Goal: Task Accomplishment & Management: Use online tool/utility

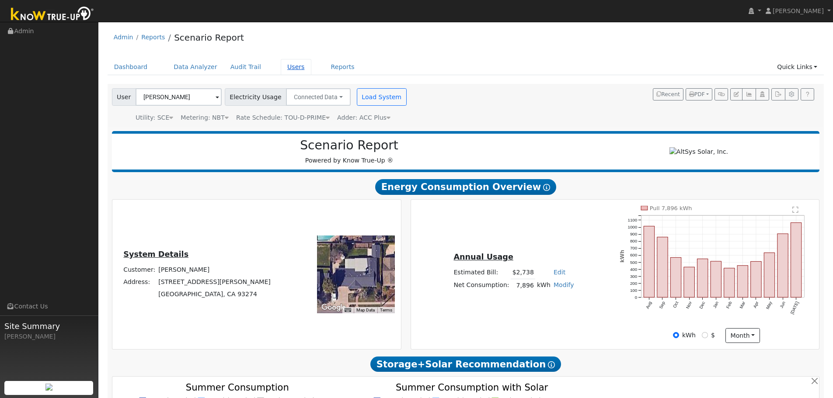
click at [281, 72] on link "Users" at bounding box center [296, 67] width 31 height 16
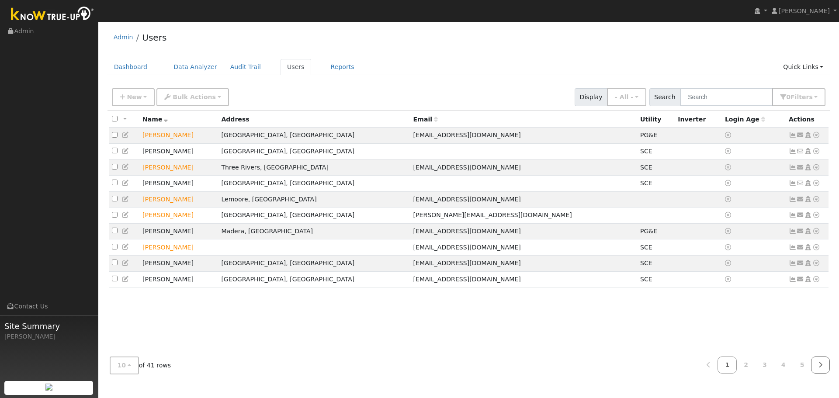
click at [825, 368] on link at bounding box center [820, 365] width 19 height 17
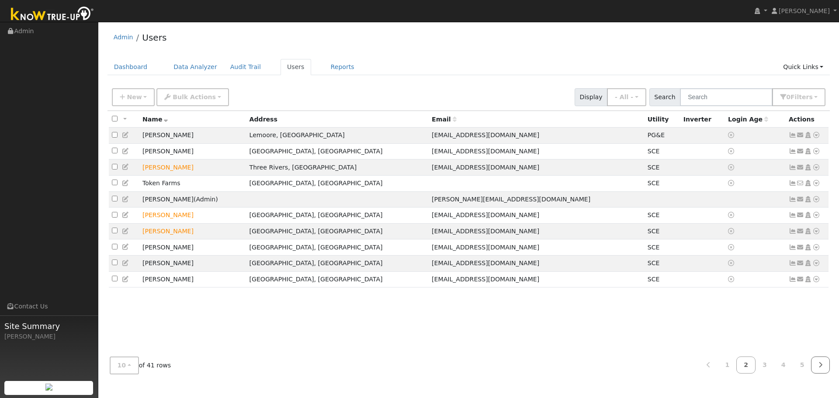
click at [825, 368] on link at bounding box center [820, 365] width 19 height 17
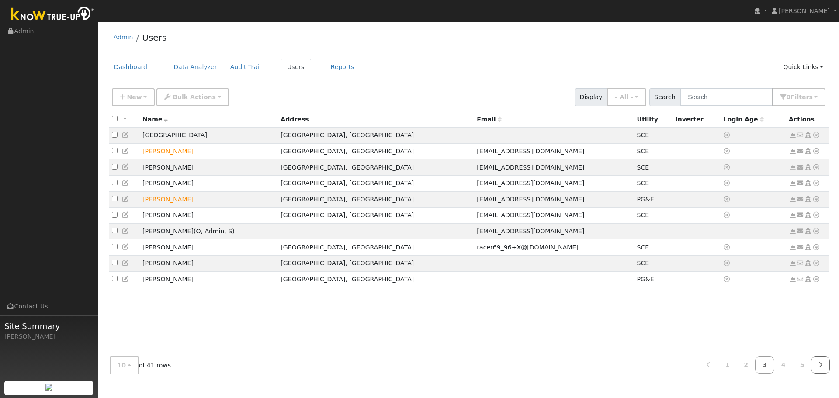
click at [825, 368] on link at bounding box center [820, 365] width 19 height 17
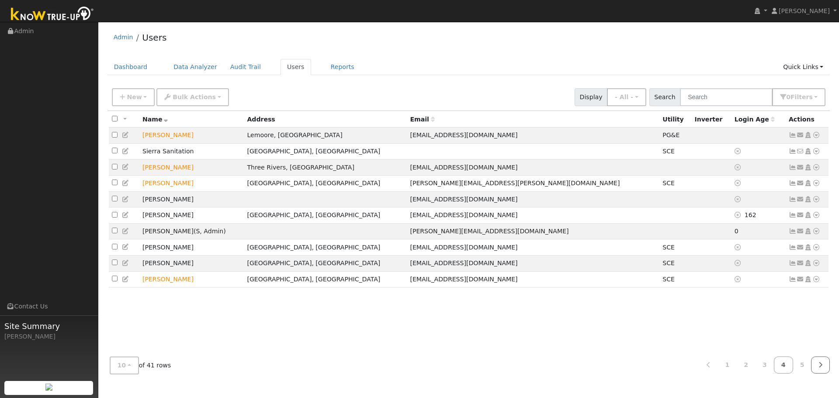
click at [825, 368] on link at bounding box center [820, 365] width 19 height 17
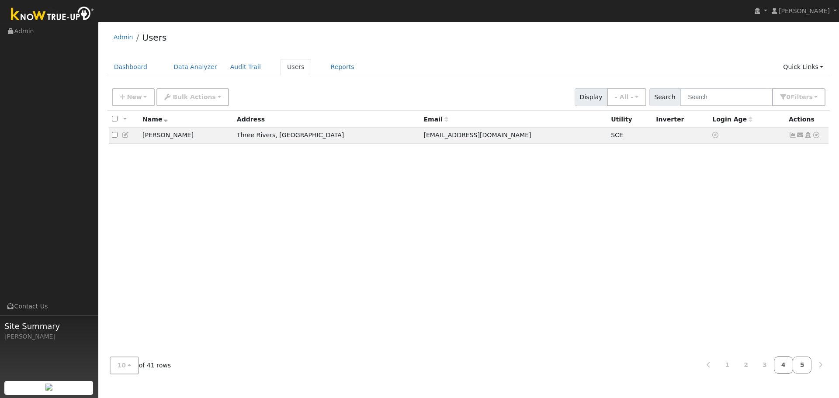
click at [790, 370] on link "4" at bounding box center [783, 365] width 19 height 17
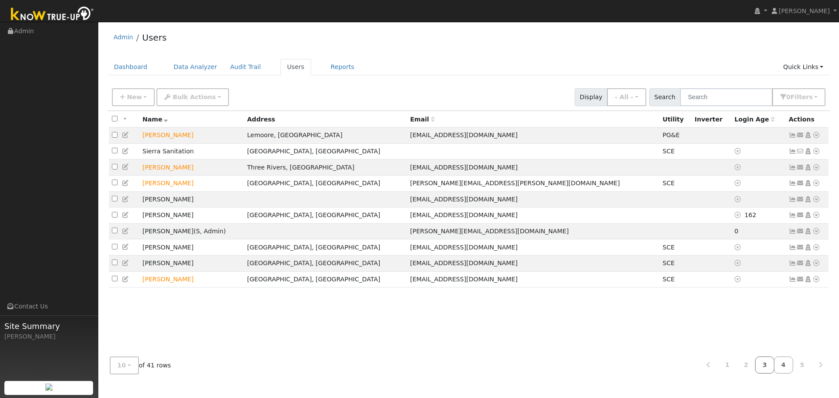
click at [774, 370] on link "3" at bounding box center [764, 365] width 19 height 17
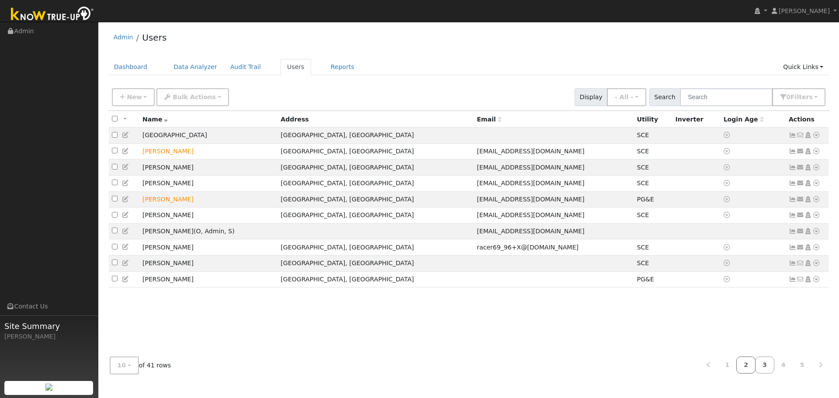
click at [756, 367] on link "2" at bounding box center [746, 365] width 19 height 17
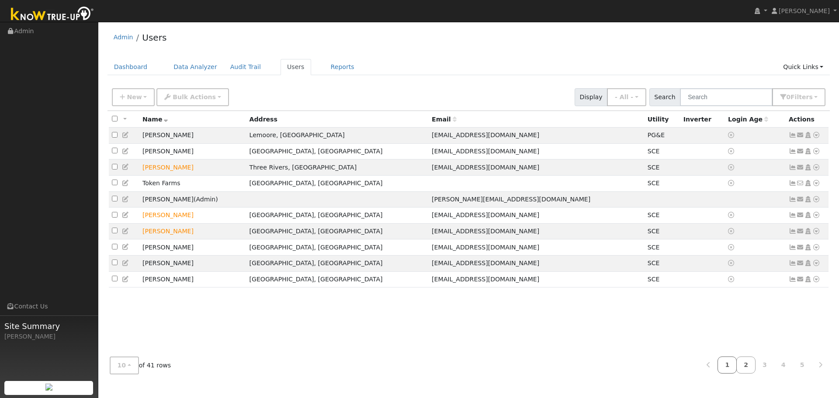
click at [737, 367] on link "1" at bounding box center [727, 365] width 19 height 17
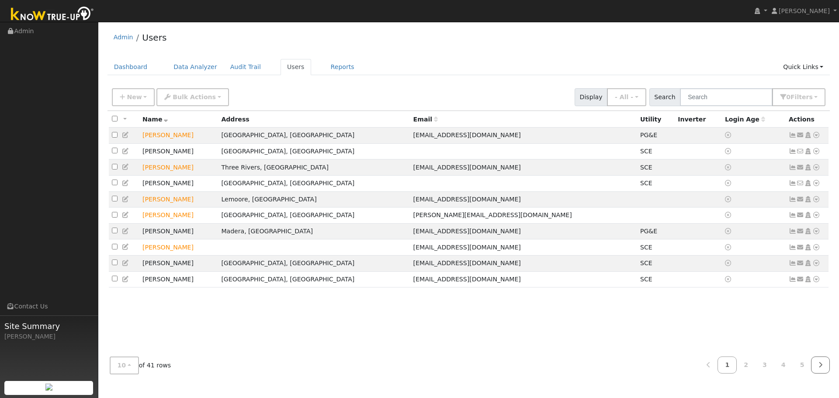
click at [823, 363] on link at bounding box center [820, 365] width 19 height 17
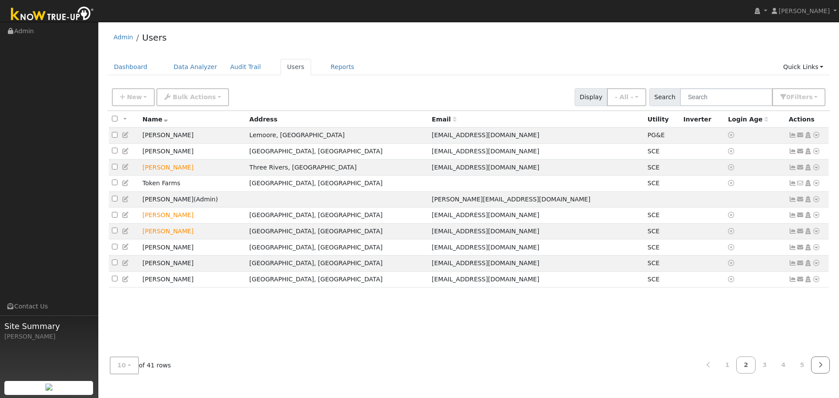
click at [823, 363] on link at bounding box center [820, 365] width 19 height 17
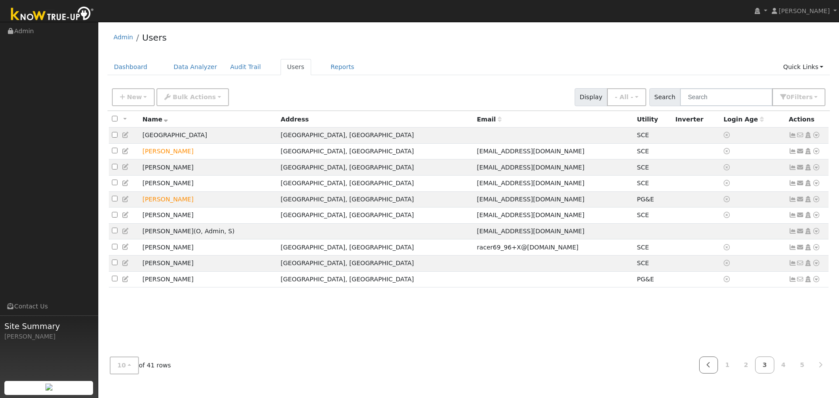
click at [717, 363] on link at bounding box center [708, 365] width 19 height 17
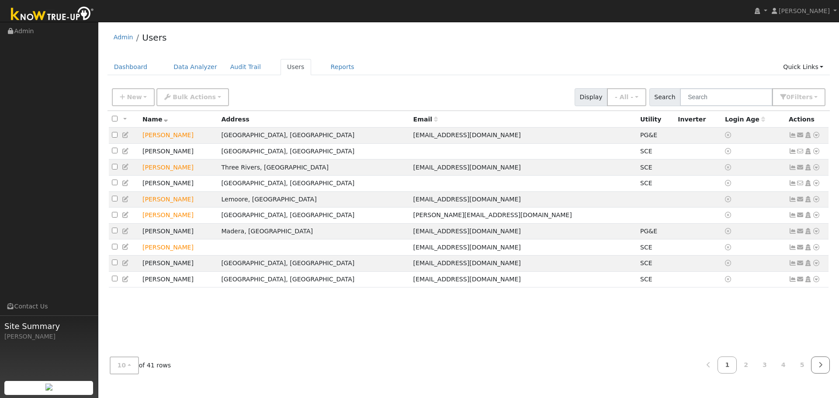
click at [821, 366] on icon at bounding box center [821, 365] width 4 height 6
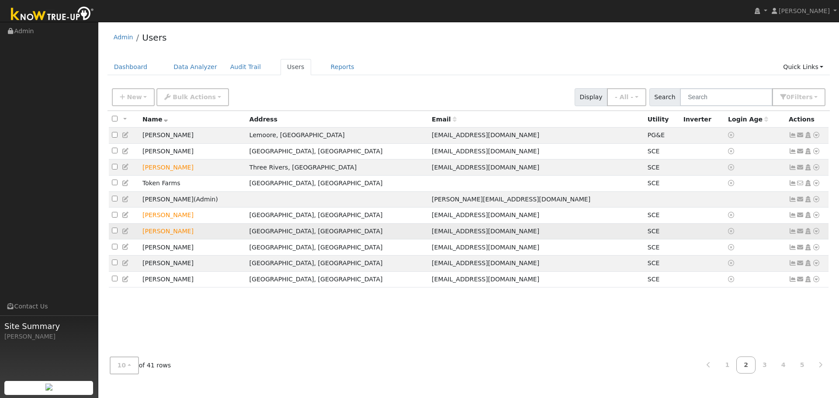
click at [818, 234] on icon at bounding box center [817, 231] width 8 height 6
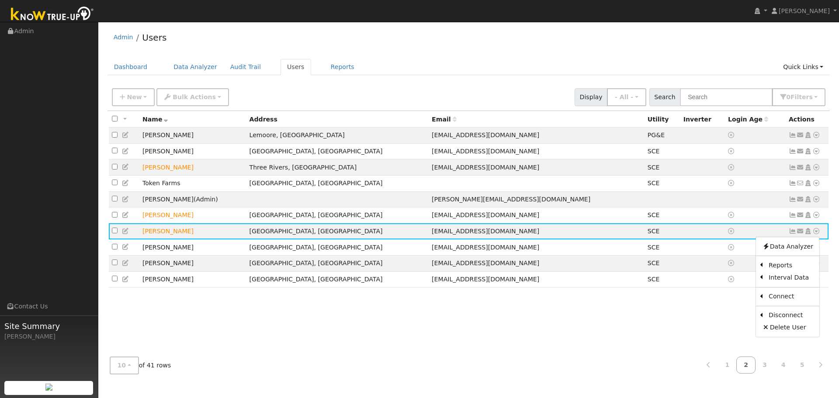
click at [0, 0] on link "Scenario" at bounding box center [0, 0] width 0 height 0
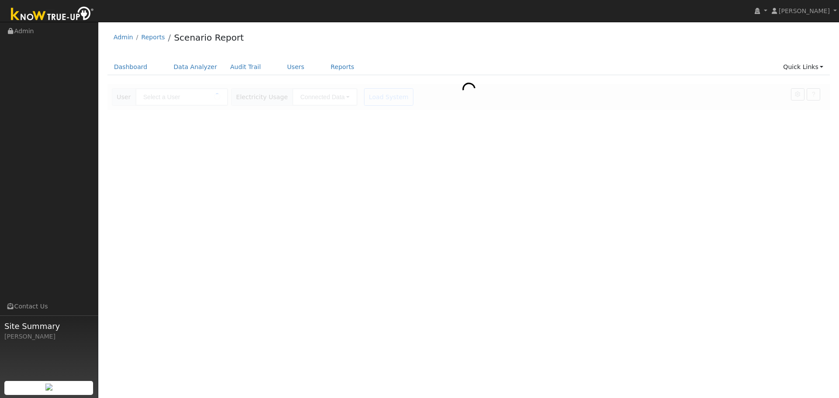
type input "John Mccallion"
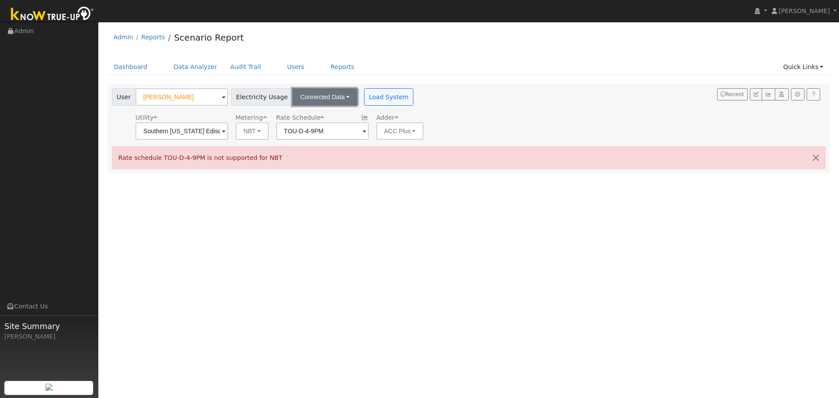
click at [338, 101] on button "Connected Data" at bounding box center [324, 96] width 65 height 17
click at [313, 146] on link "CSV Data" at bounding box center [326, 141] width 62 height 12
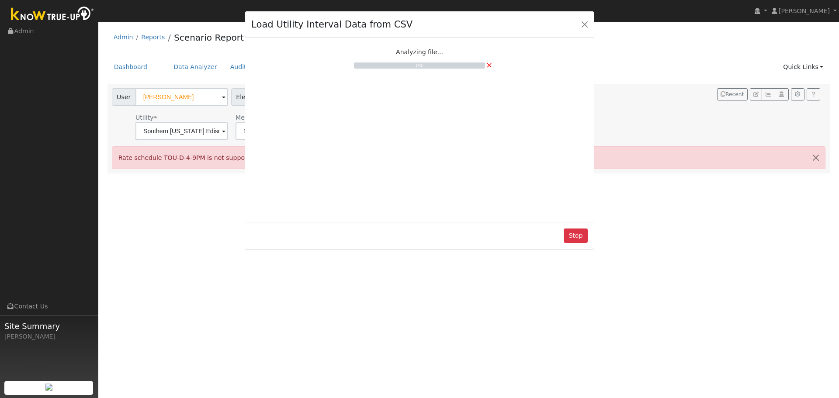
drag, startPoint x: 794, startPoint y: 211, endPoint x: 486, endPoint y: 141, distance: 316.4
click at [486, 141] on div "Analyzing file... 0% ×" at bounding box center [419, 128] width 337 height 175
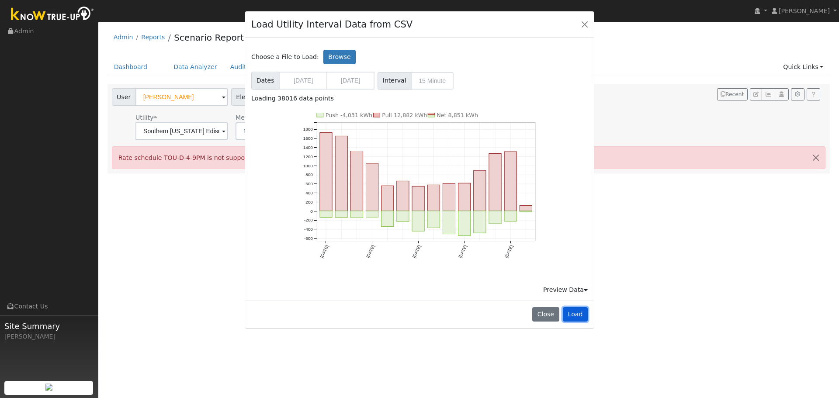
click at [583, 314] on button "Load" at bounding box center [575, 314] width 25 height 15
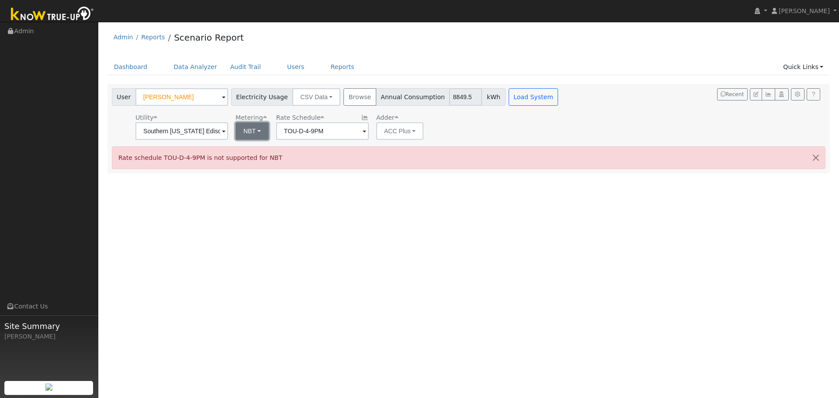
click at [255, 133] on button "NBT" at bounding box center [252, 130] width 33 height 17
click at [257, 149] on link "NEM" at bounding box center [265, 150] width 61 height 12
click at [228, 133] on input "TOU-D-4-9PM" at bounding box center [182, 130] width 93 height 17
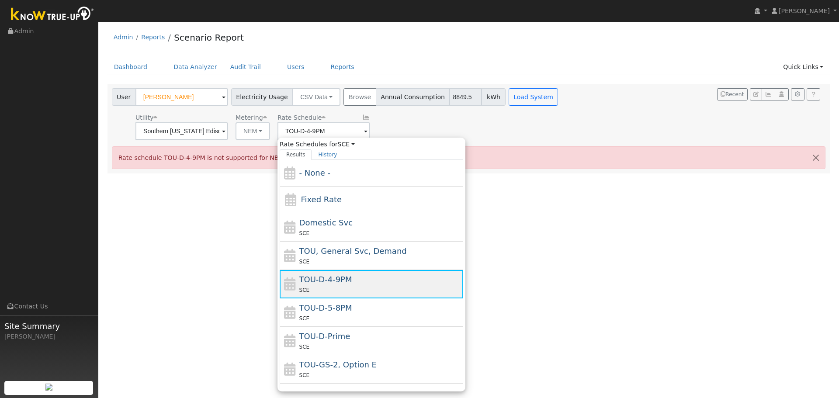
click at [358, 289] on div "SCE" at bounding box center [380, 289] width 162 height 9
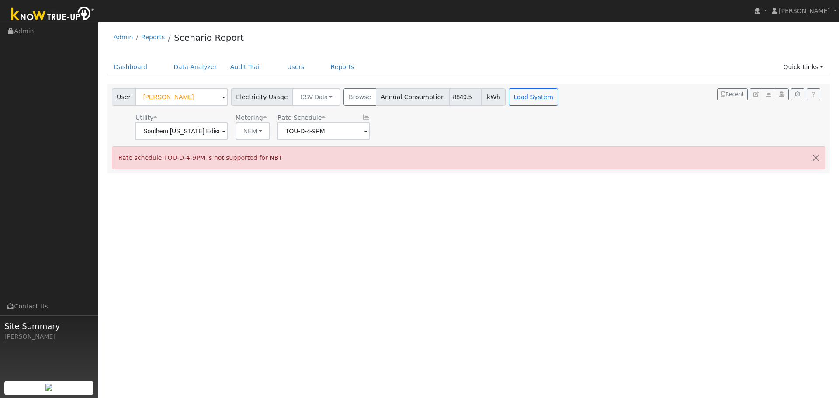
click at [520, 108] on div "User John Mccallion Account Default Account Default Account 645 East San Miguel…" at bounding box center [336, 114] width 452 height 52
click at [517, 102] on button "Load System" at bounding box center [534, 96] width 50 height 17
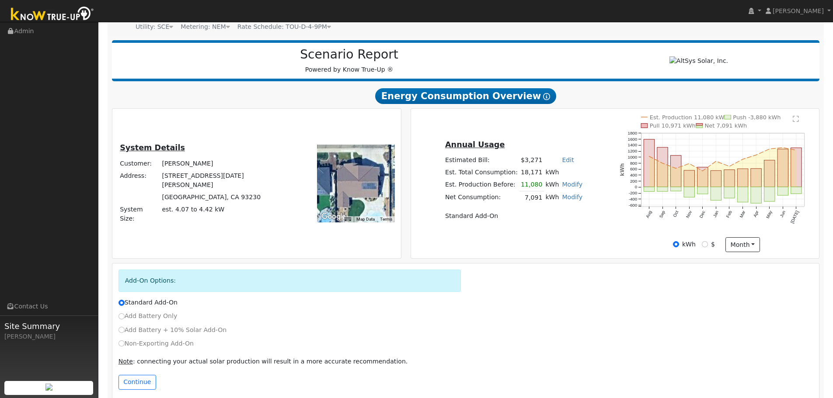
scroll to position [106, 0]
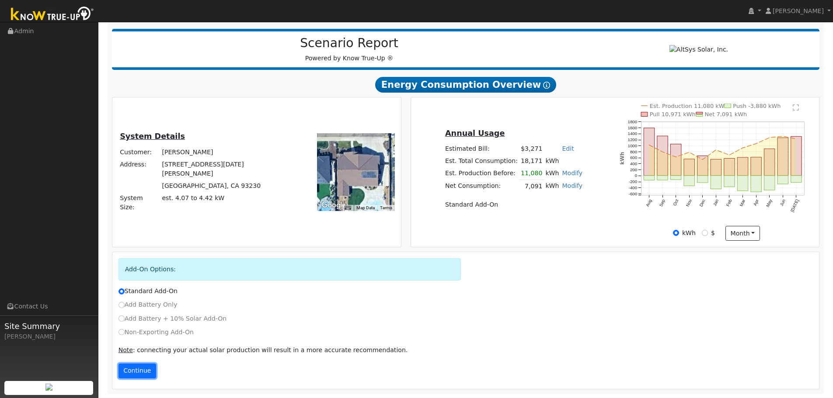
click at [145, 377] on button "Continue" at bounding box center [137, 371] width 38 height 15
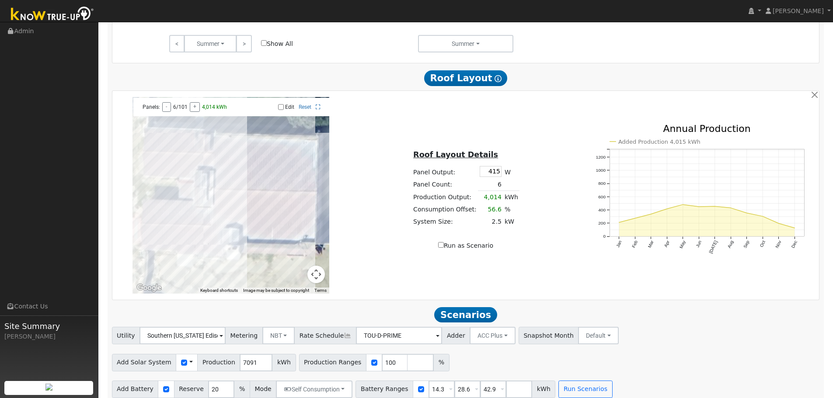
scroll to position [604, 0]
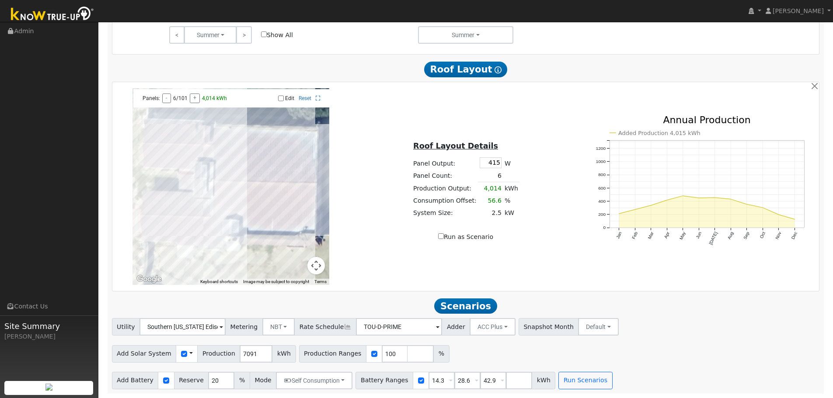
click at [283, 101] on input "Edit" at bounding box center [281, 98] width 6 height 6
click at [307, 98] on link "Reset" at bounding box center [305, 98] width 13 height 6
click at [264, 198] on div at bounding box center [230, 186] width 197 height 197
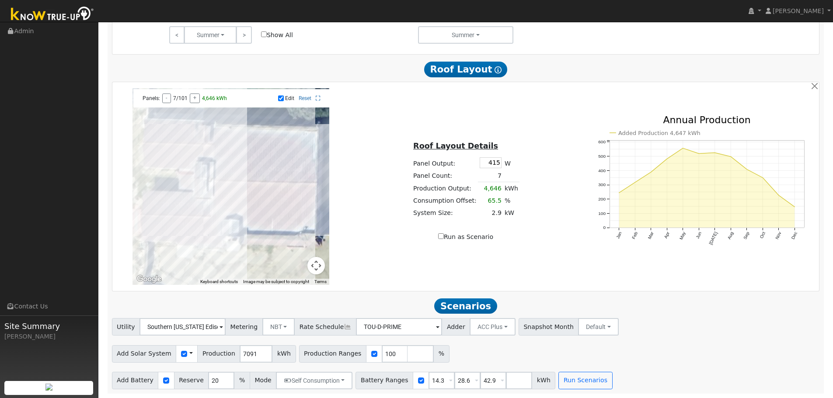
click at [270, 204] on div at bounding box center [230, 186] width 197 height 197
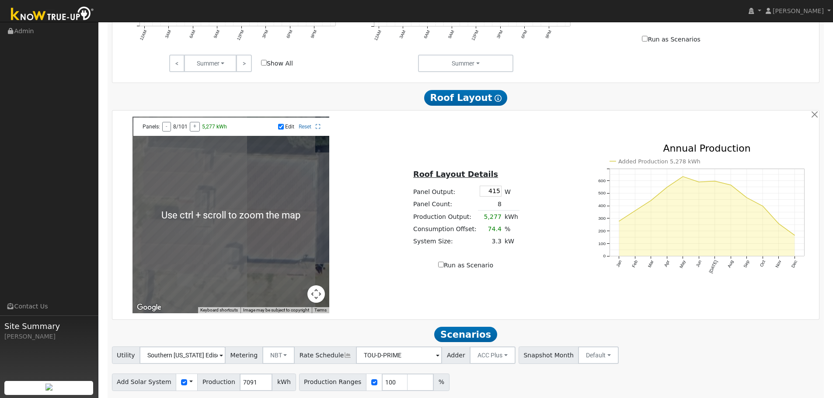
scroll to position [560, 0]
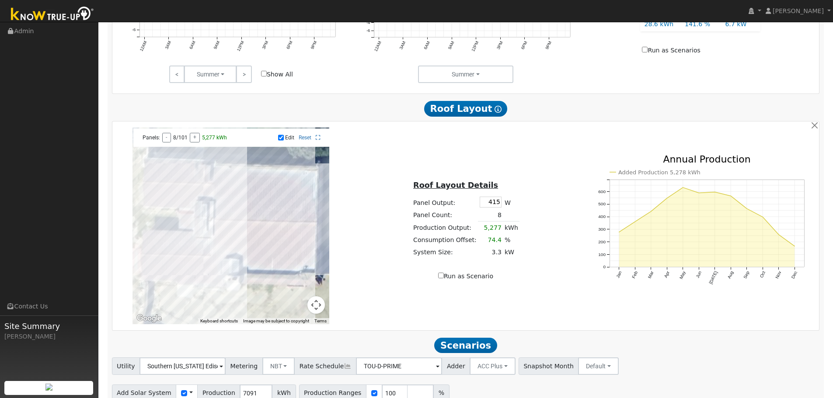
click at [321, 309] on button "Map camera controls" at bounding box center [315, 304] width 17 height 17
click at [284, 141] on div "Edit Reset" at bounding box center [278, 138] width 94 height 6
click at [279, 141] on input "Edit" at bounding box center [281, 138] width 6 height 6
click at [321, 311] on button "Map camera controls" at bounding box center [315, 304] width 17 height 17
click at [293, 250] on div at bounding box center [230, 226] width 197 height 197
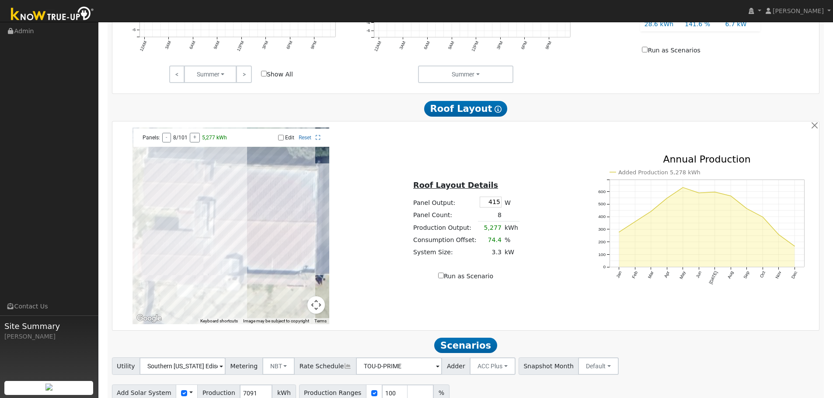
click at [319, 313] on button "Map camera controls" at bounding box center [315, 304] width 17 height 17
click at [293, 311] on button "Zoom out" at bounding box center [293, 304] width 17 height 17
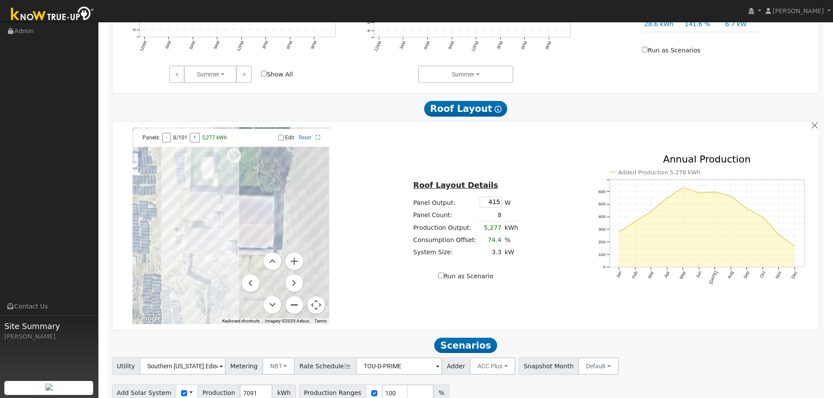
click at [293, 310] on button "Zoom out" at bounding box center [293, 304] width 17 height 17
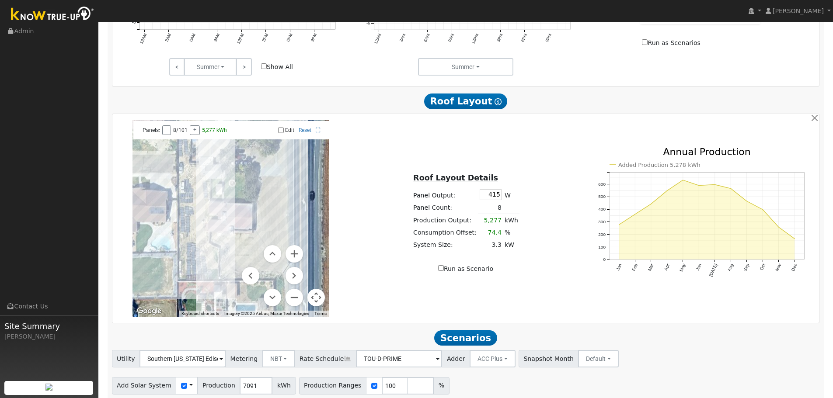
scroll to position [568, 0]
click at [305, 133] on link "Reset" at bounding box center [305, 130] width 13 height 6
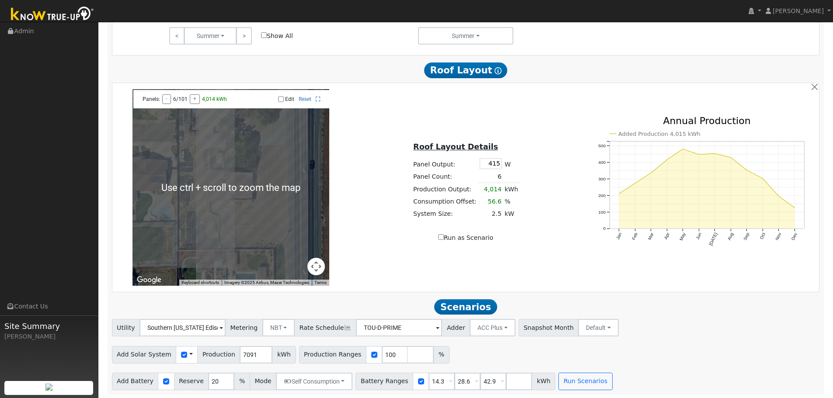
scroll to position [604, 0]
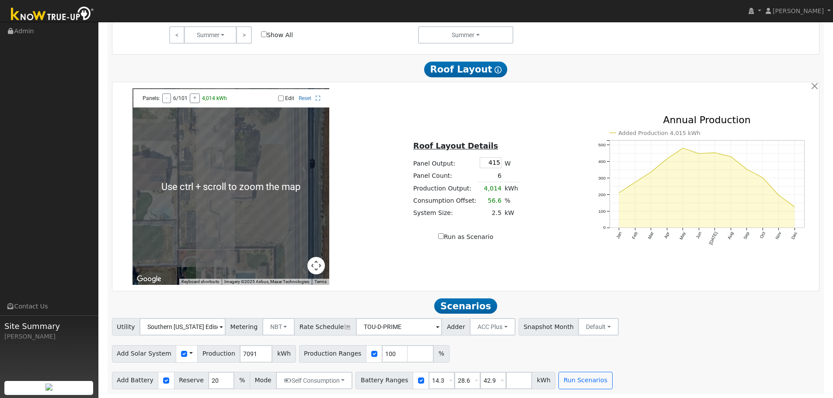
click at [283, 231] on div at bounding box center [230, 186] width 197 height 197
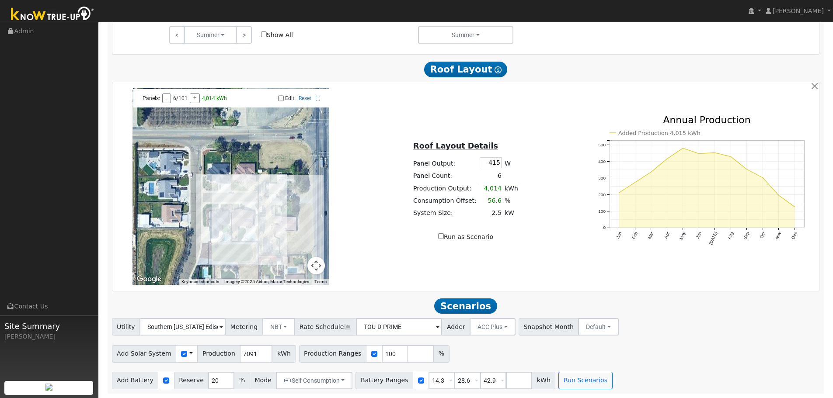
drag, startPoint x: 240, startPoint y: 180, endPoint x: 246, endPoint y: 256, distance: 76.7
click at [247, 260] on div at bounding box center [230, 186] width 197 height 197
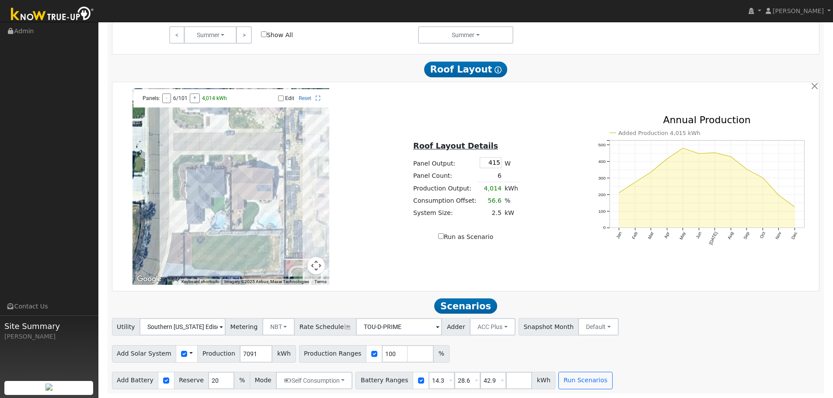
drag, startPoint x: 233, startPoint y: 204, endPoint x: 226, endPoint y: 132, distance: 72.0
click at [226, 132] on div at bounding box center [230, 186] width 197 height 197
click at [284, 98] on div "Edit Reset" at bounding box center [278, 98] width 94 height 6
click at [281, 98] on input "Edit" at bounding box center [281, 98] width 6 height 6
checkbox input "true"
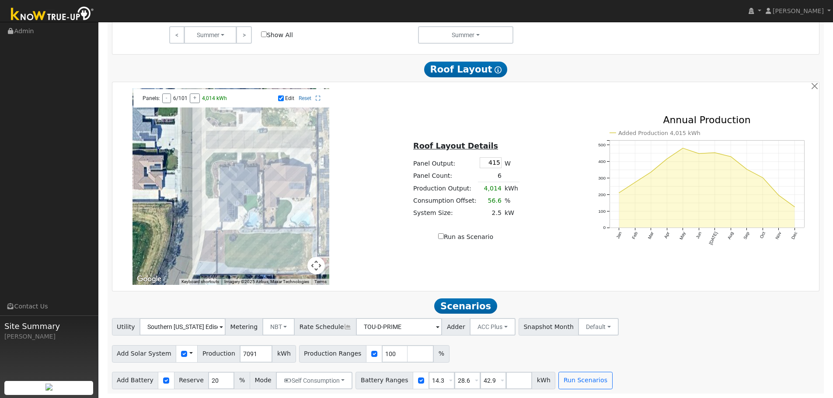
drag, startPoint x: 306, startPoint y: 182, endPoint x: 334, endPoint y: 179, distance: 27.3
click at [335, 180] on div "To navigate the map with touch gestures double-tap and hold your finger on the …" at bounding box center [231, 186] width 235 height 197
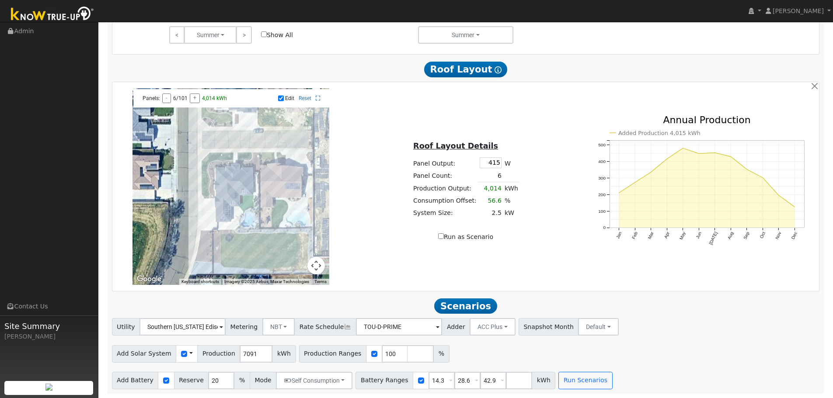
click at [377, 230] on div "Roof Layout Details Panel Output: 415 W Panel Count: 6 Production Output: 4,014…" at bounding box center [465, 187] width 235 height 110
click at [816, 87] on button "button" at bounding box center [814, 86] width 9 height 9
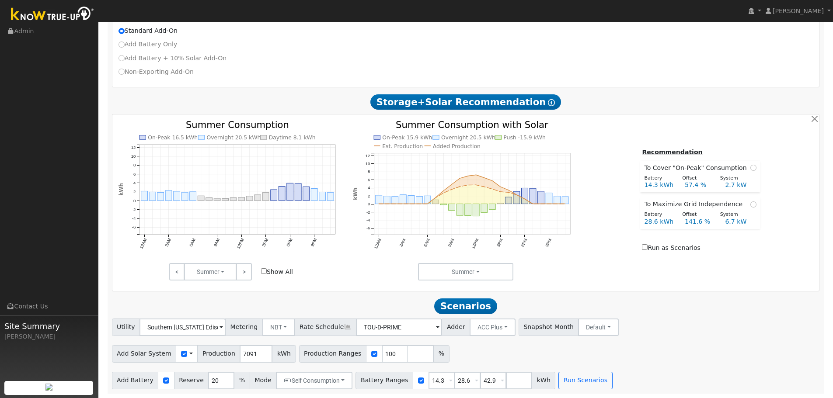
scroll to position [367, 0]
click at [163, 381] on input "checkbox" at bounding box center [166, 381] width 6 height 6
checkbox input "false"
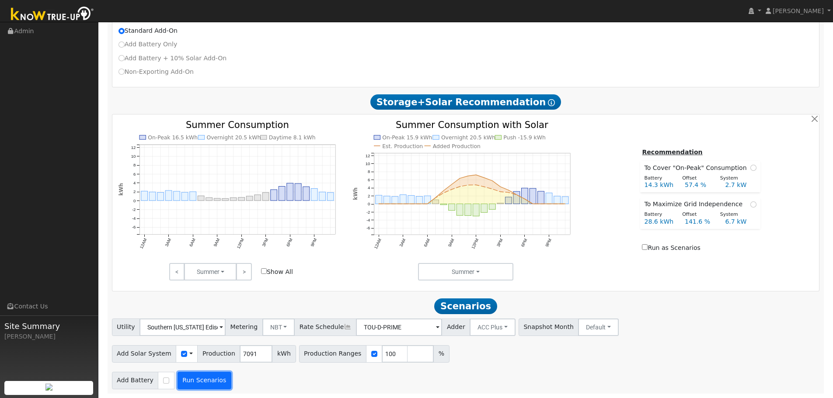
drag, startPoint x: 182, startPoint y: 382, endPoint x: 188, endPoint y: 380, distance: 5.7
click at [188, 380] on button "Run Scenarios" at bounding box center [204, 380] width 54 height 17
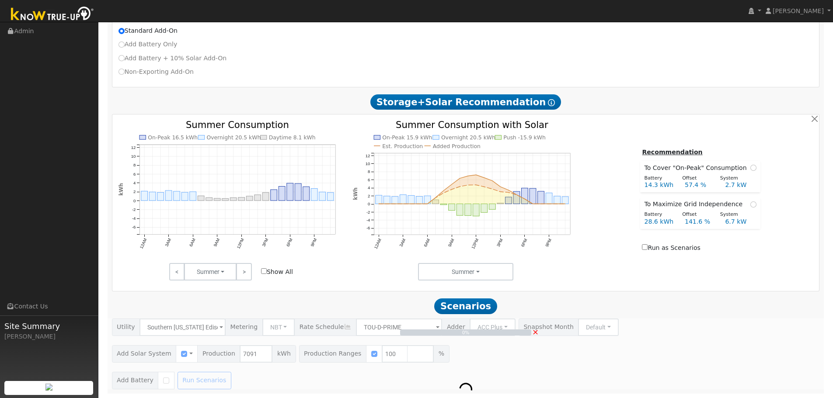
click at [188, 380] on div "0% ×" at bounding box center [465, 354] width 717 height 71
type input "4.7"
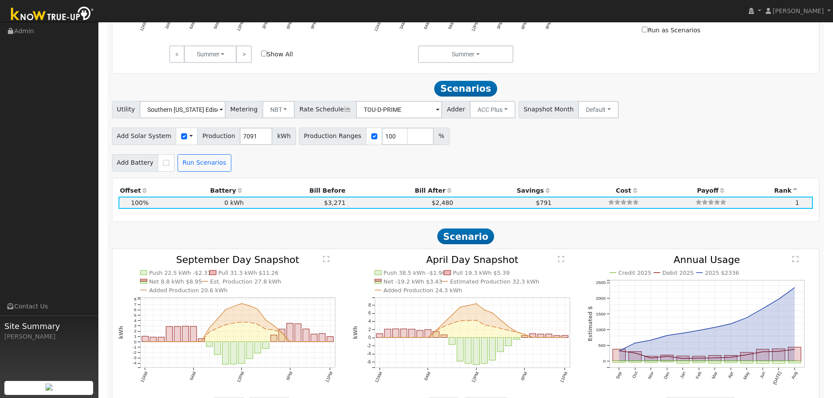
scroll to position [577, 0]
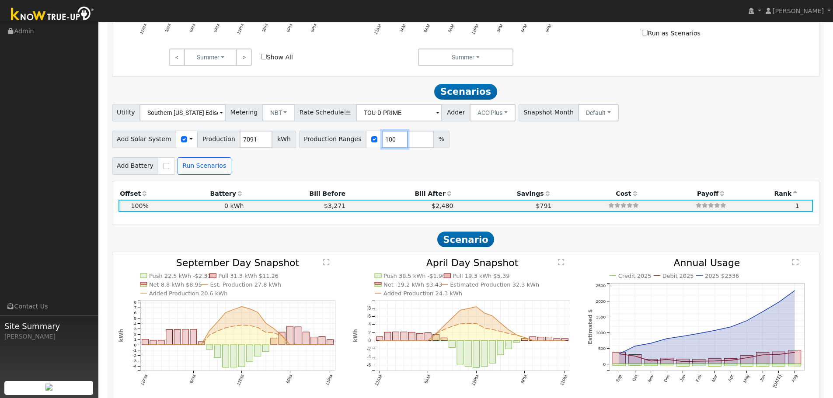
click at [382, 147] on input "100" at bounding box center [395, 139] width 26 height 17
type input "120"
click at [177, 166] on button "Run Scenarios" at bounding box center [204, 165] width 54 height 17
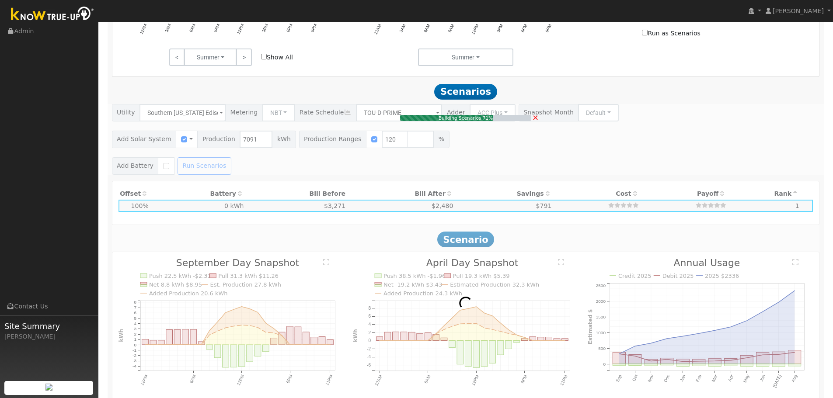
type input "5.7"
type input "$22,237"
type input "$6,671"
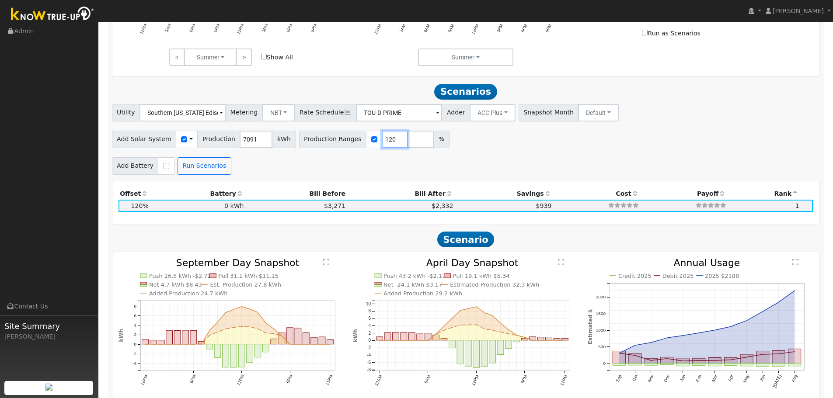
click at [382, 146] on input "120" at bounding box center [395, 139] width 26 height 17
type input "140"
click at [202, 175] on button "Run Scenarios" at bounding box center [204, 165] width 54 height 17
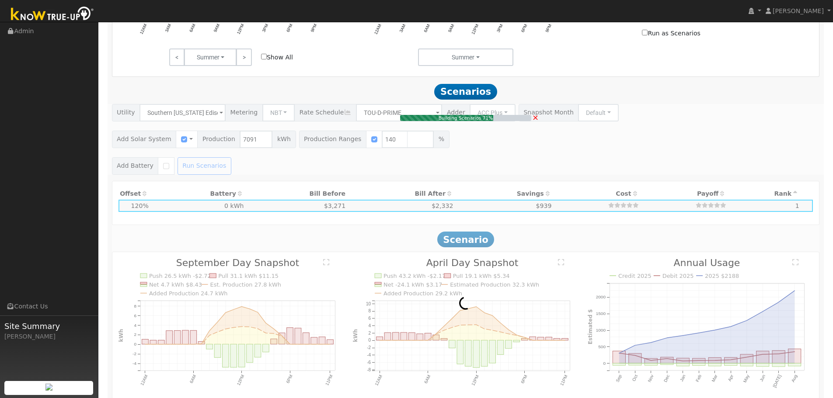
type input "6.6"
type input "$25,943"
type input "$7,783"
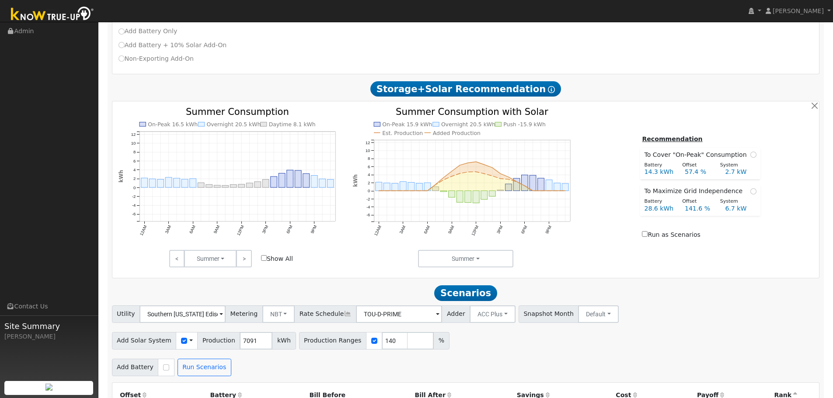
scroll to position [420, 0]
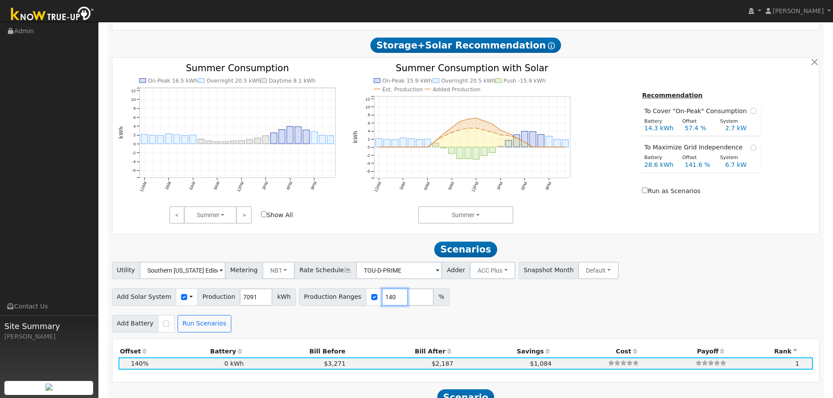
drag, startPoint x: 385, startPoint y: 305, endPoint x: 387, endPoint y: 300, distance: 5.9
click at [387, 302] on input "140" at bounding box center [395, 296] width 26 height 17
type input "145"
click at [198, 321] on button "Run Scenarios" at bounding box center [204, 323] width 54 height 17
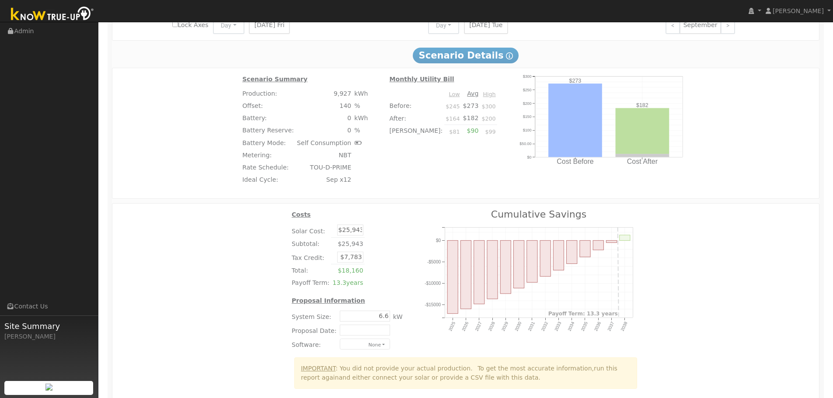
scroll to position [1015, 0]
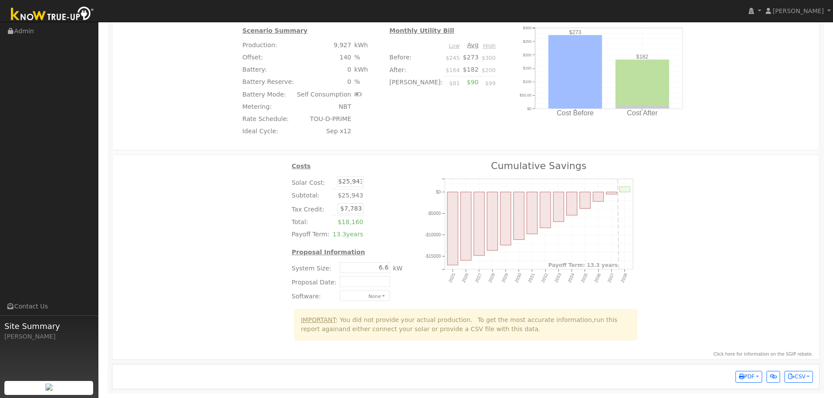
type input "6.9"
type input "$26,870"
type input "$8,061"
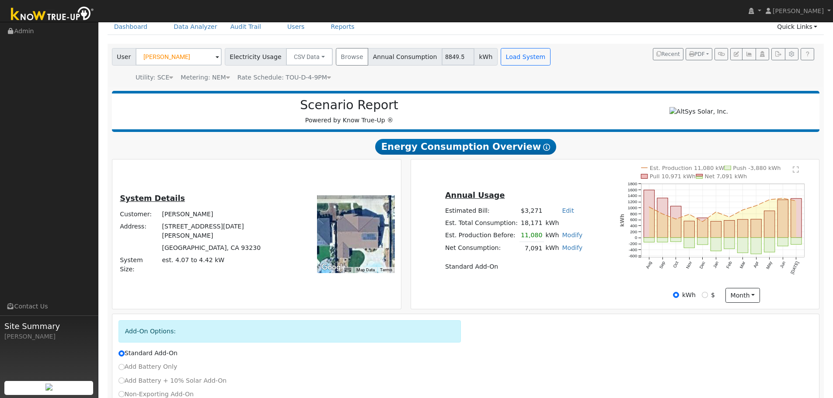
scroll to position [0, 0]
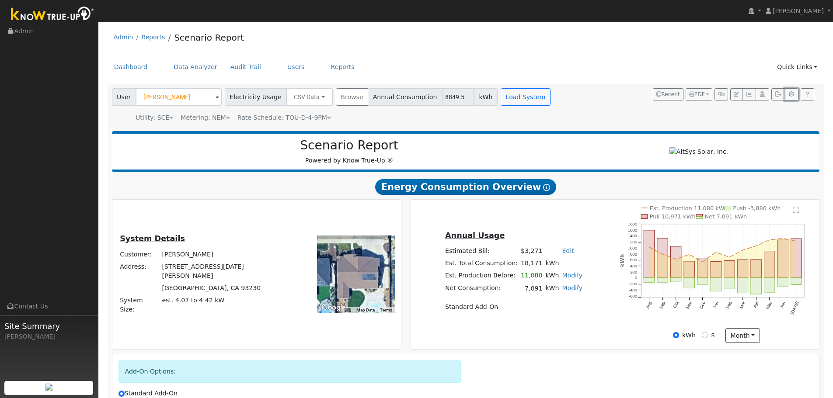
click at [790, 97] on icon "button" at bounding box center [791, 94] width 7 height 5
type input "20"
type input "3.92"
type input "5505"
type input "415"
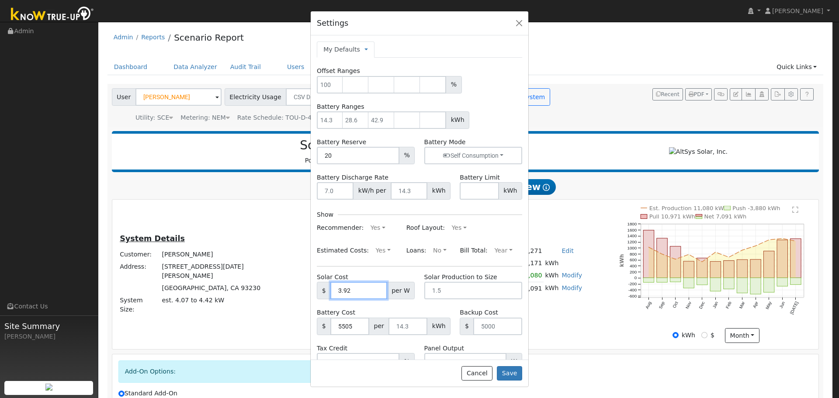
drag, startPoint x: 372, startPoint y: 292, endPoint x: 105, endPoint y: 319, distance: 268.0
click at [105, 319] on div "Settings My Defaults Temporary My Defaults Company Defaults System Defaults Off…" at bounding box center [419, 199] width 839 height 398
type input "3.25"
click at [506, 376] on button "Save" at bounding box center [509, 373] width 25 height 15
type input "100"
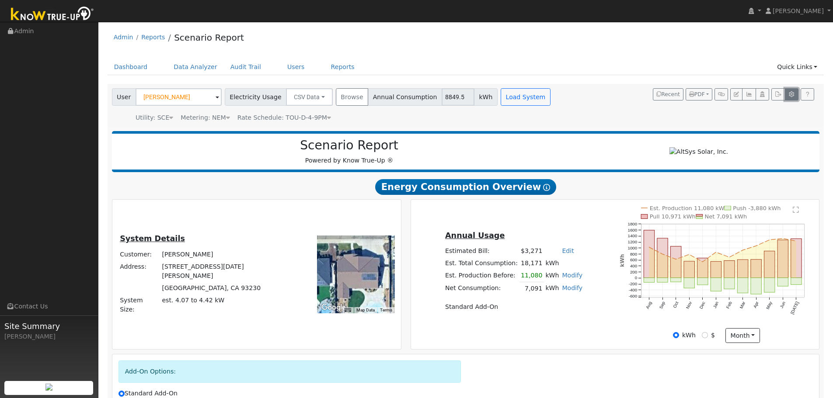
click at [790, 95] on icon "button" at bounding box center [791, 94] width 7 height 5
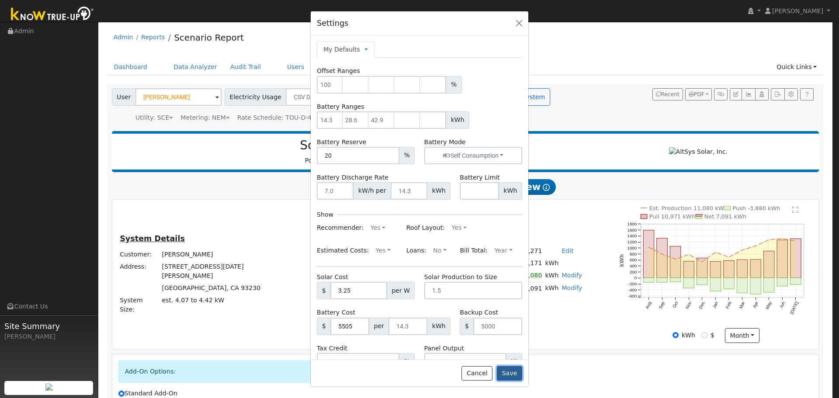
click at [516, 374] on button "Save" at bounding box center [509, 373] width 25 height 15
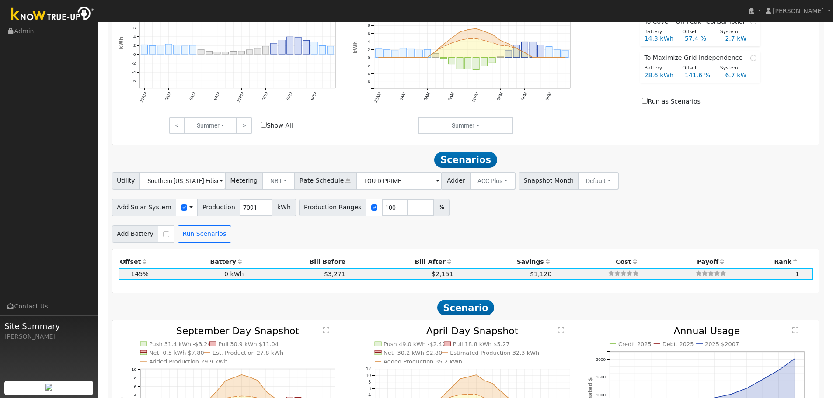
scroll to position [621, 0]
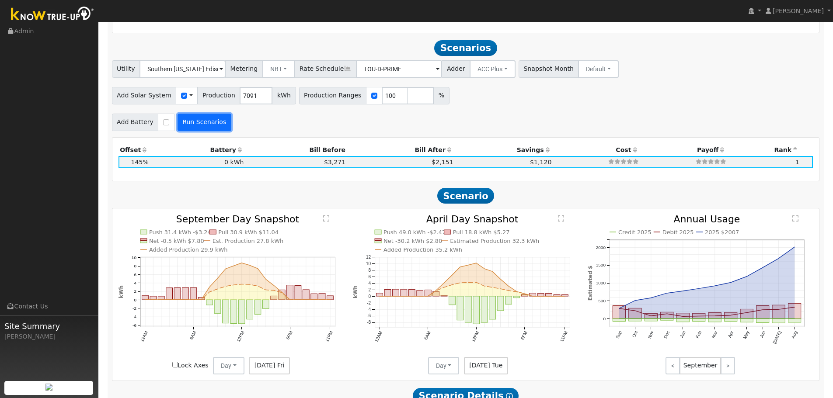
click at [199, 121] on button "Run Scenarios" at bounding box center [204, 122] width 54 height 17
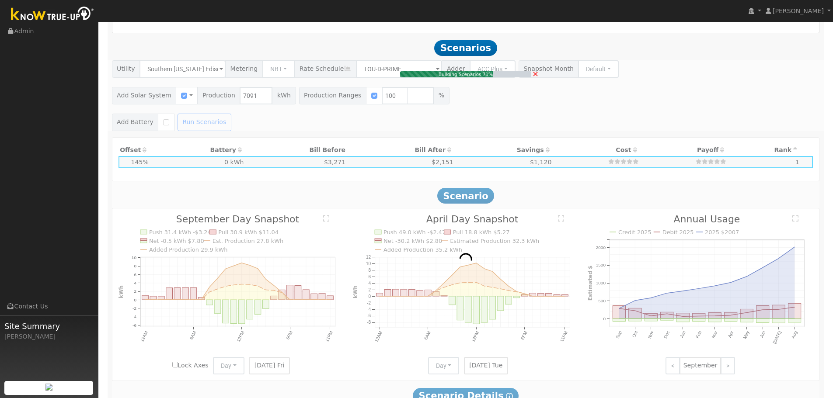
type input "4.7"
type input "$15,364"
type input "$4,609"
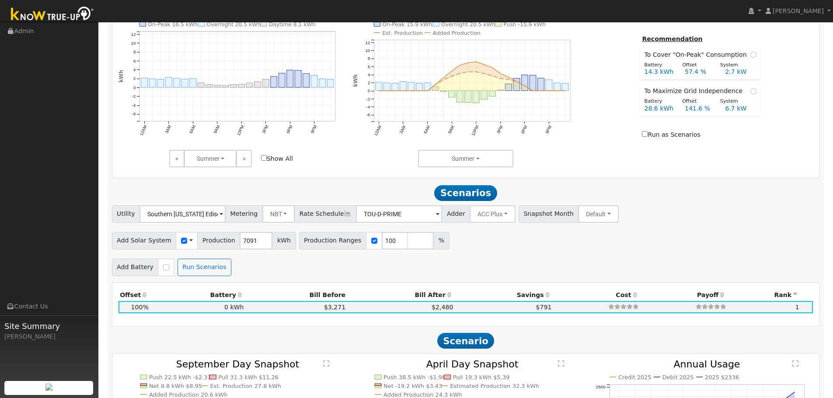
scroll to position [463, 0]
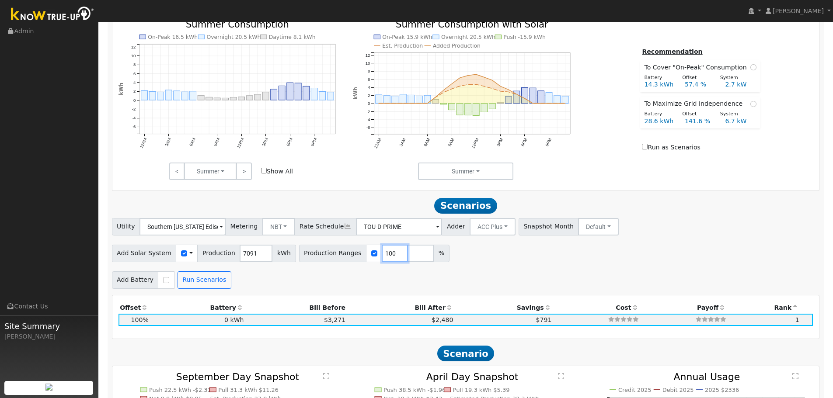
drag, startPoint x: 380, startPoint y: 260, endPoint x: 375, endPoint y: 260, distance: 4.8
click at [382, 260] on input "100" at bounding box center [395, 253] width 26 height 17
type input "145"
click at [183, 289] on button "Run Scenarios" at bounding box center [204, 279] width 54 height 17
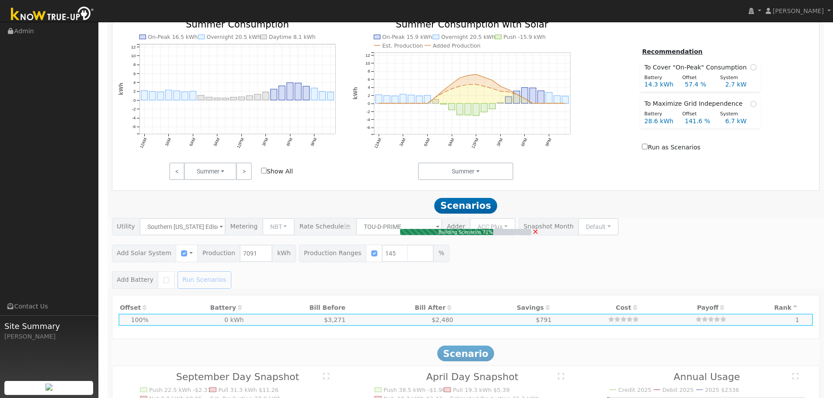
type input "6.9"
type input "$22,278"
type input "$6,683"
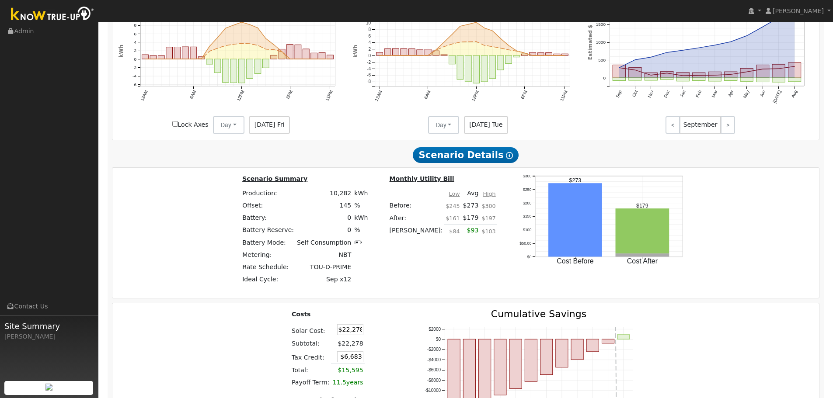
scroll to position [900, 0]
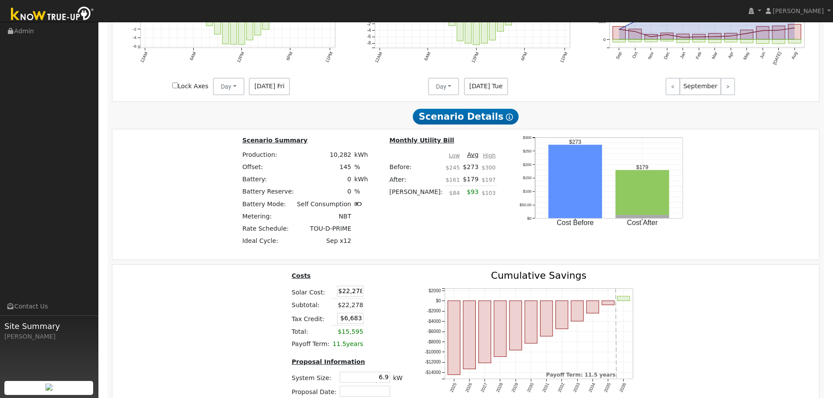
drag, startPoint x: 337, startPoint y: 299, endPoint x: 378, endPoint y: 297, distance: 41.1
click at [378, 297] on tr "Solar Cost: $22,278" at bounding box center [347, 292] width 114 height 14
type input "$22,582"
type input "$6,775"
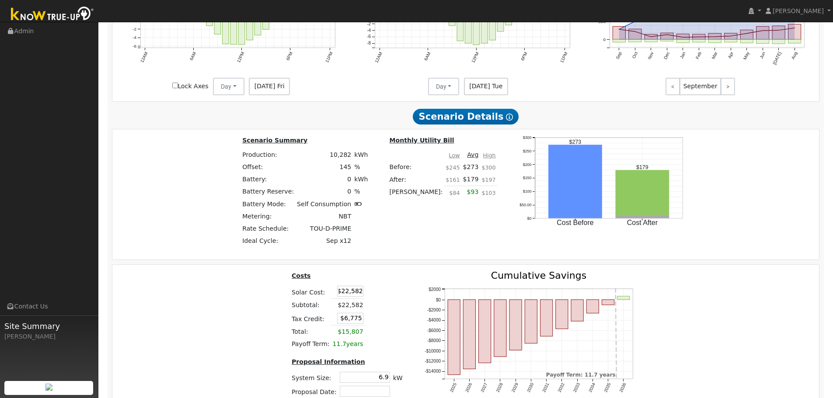
click at [381, 293] on table "Costs Solar Cost: $22,582 Subtotal: $22,582 Tax Credit: $6,775 Total: $15,807 P…" at bounding box center [347, 311] width 114 height 80
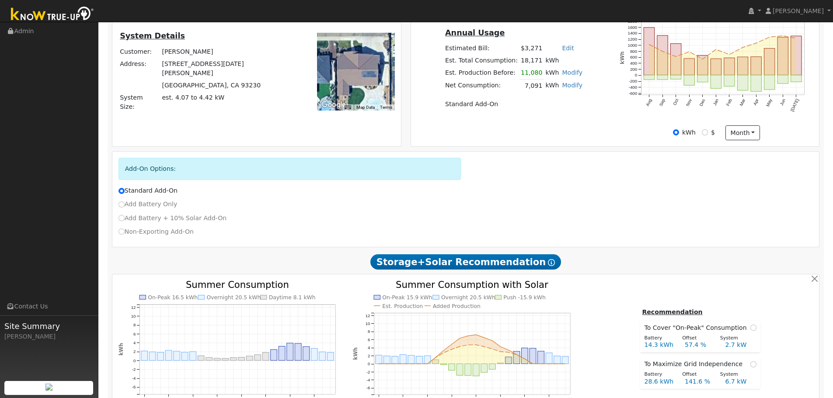
scroll to position [114, 0]
